Goal: Find specific page/section: Find specific page/section

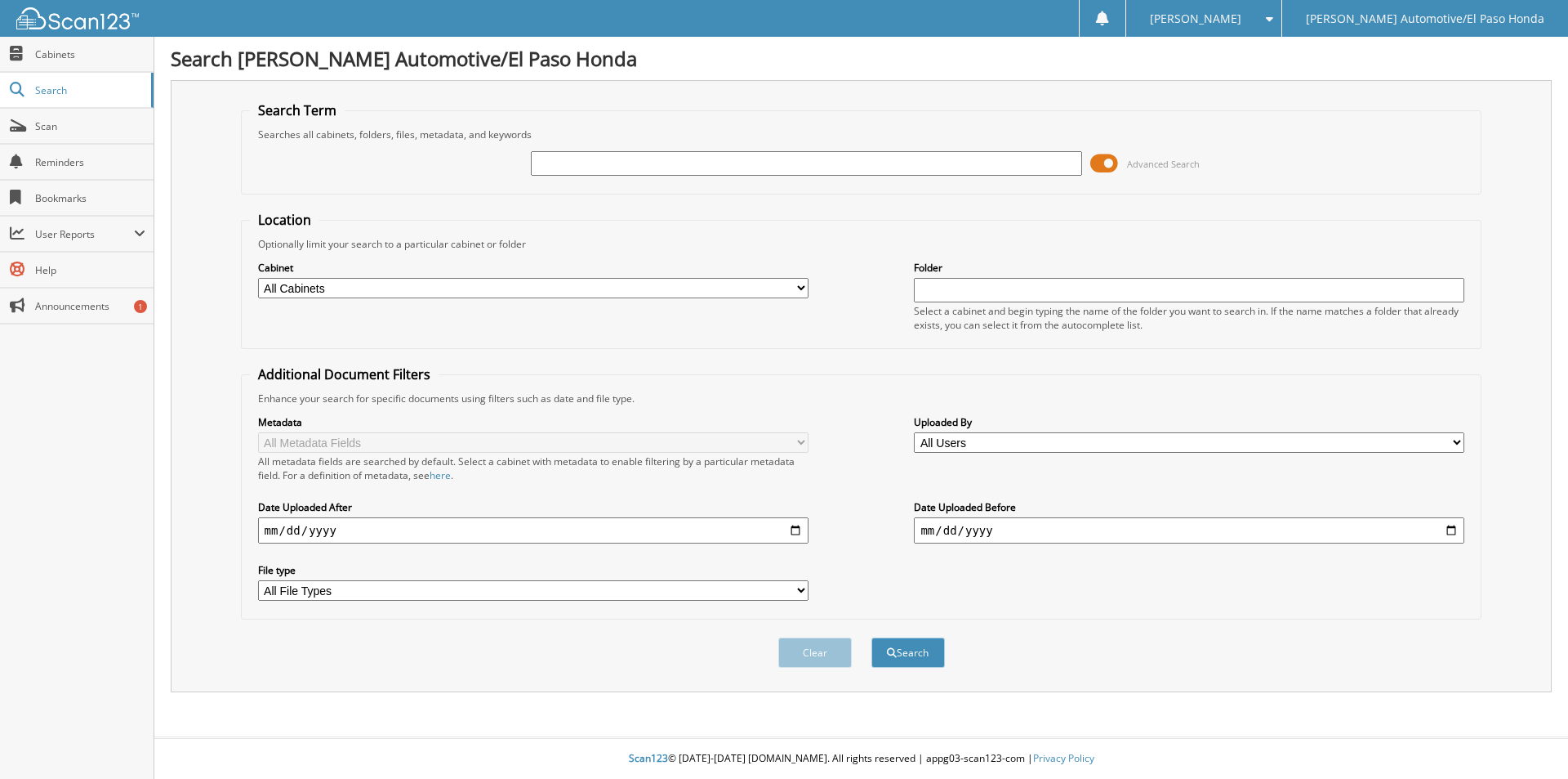
click at [589, 162] on input "text" at bounding box center [806, 163] width 550 height 25
type input "94090"
click at [871, 637] on button "Search" at bounding box center [907, 652] width 73 height 31
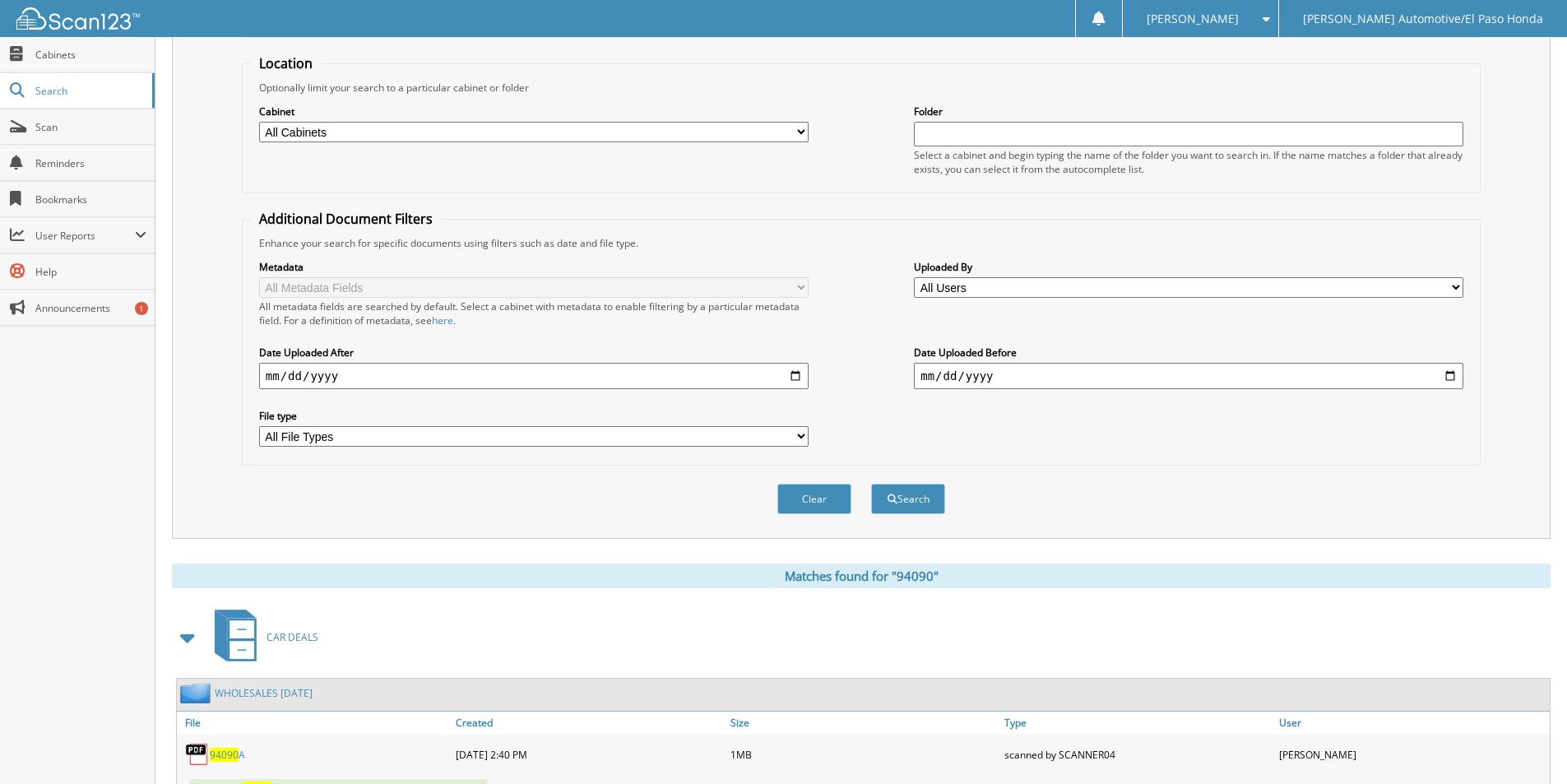
scroll to position [493, 0]
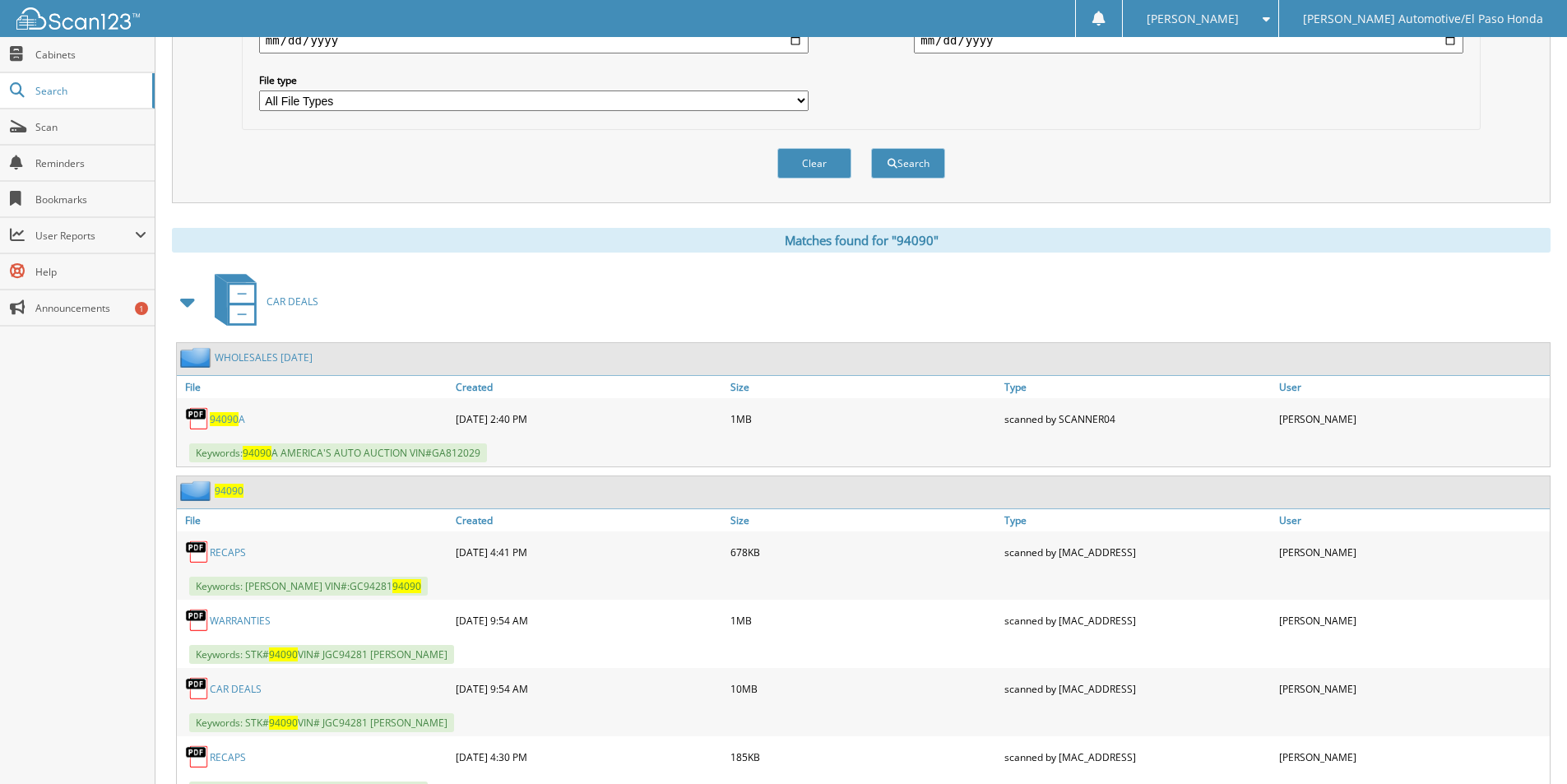
click at [239, 693] on link "CAR DEALS" at bounding box center [235, 688] width 52 height 14
